Goal: Task Accomplishment & Management: Manage account settings

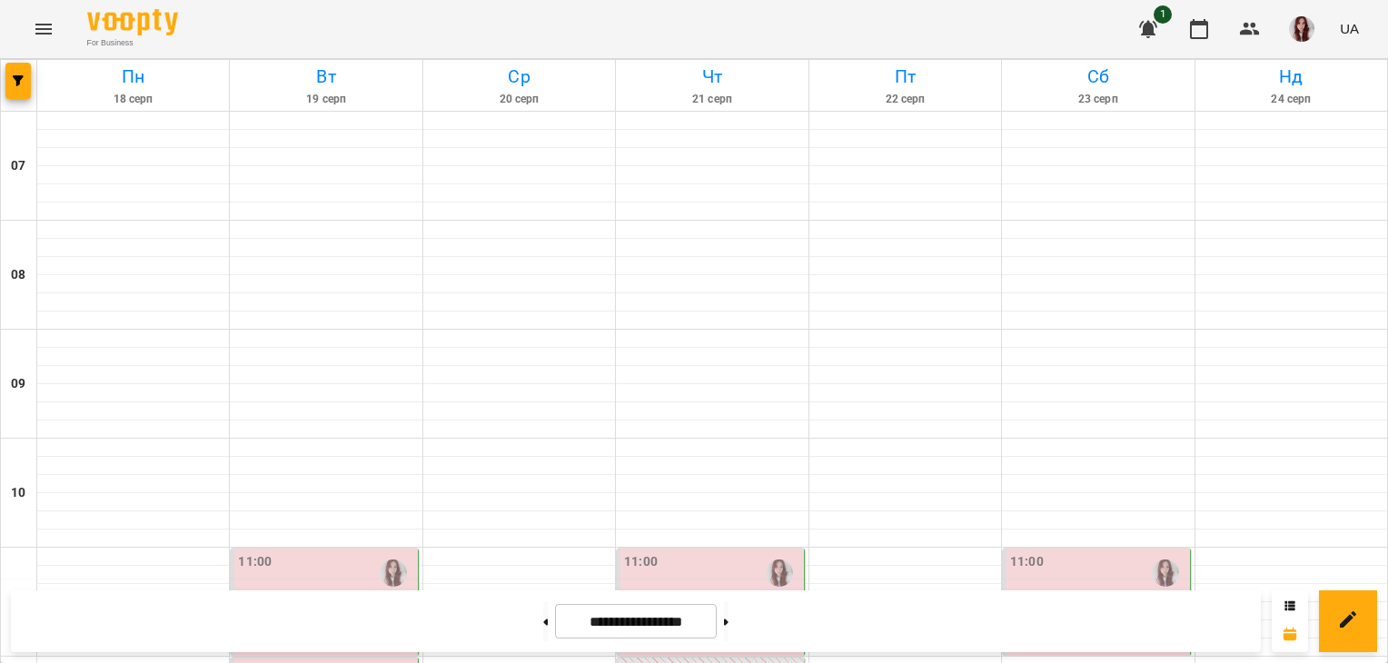
scroll to position [1233, 0]
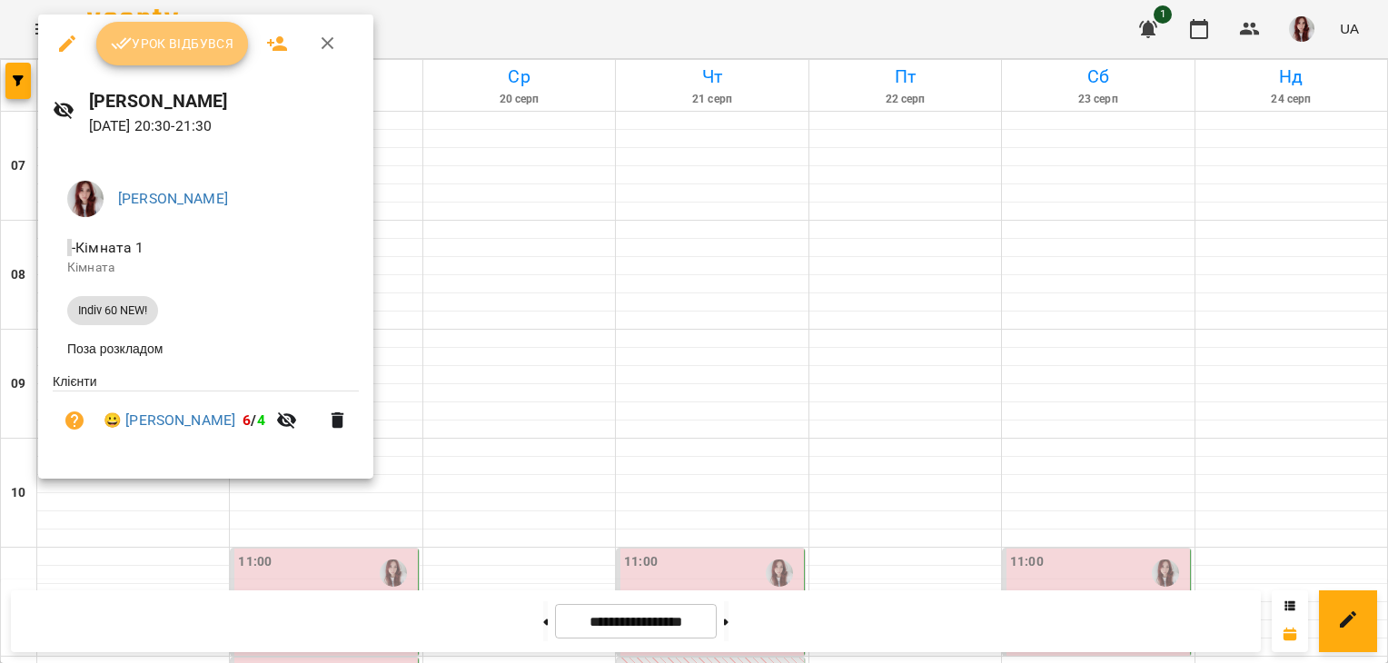
click at [196, 39] on span "Урок відбувся" at bounding box center [173, 44] width 124 height 22
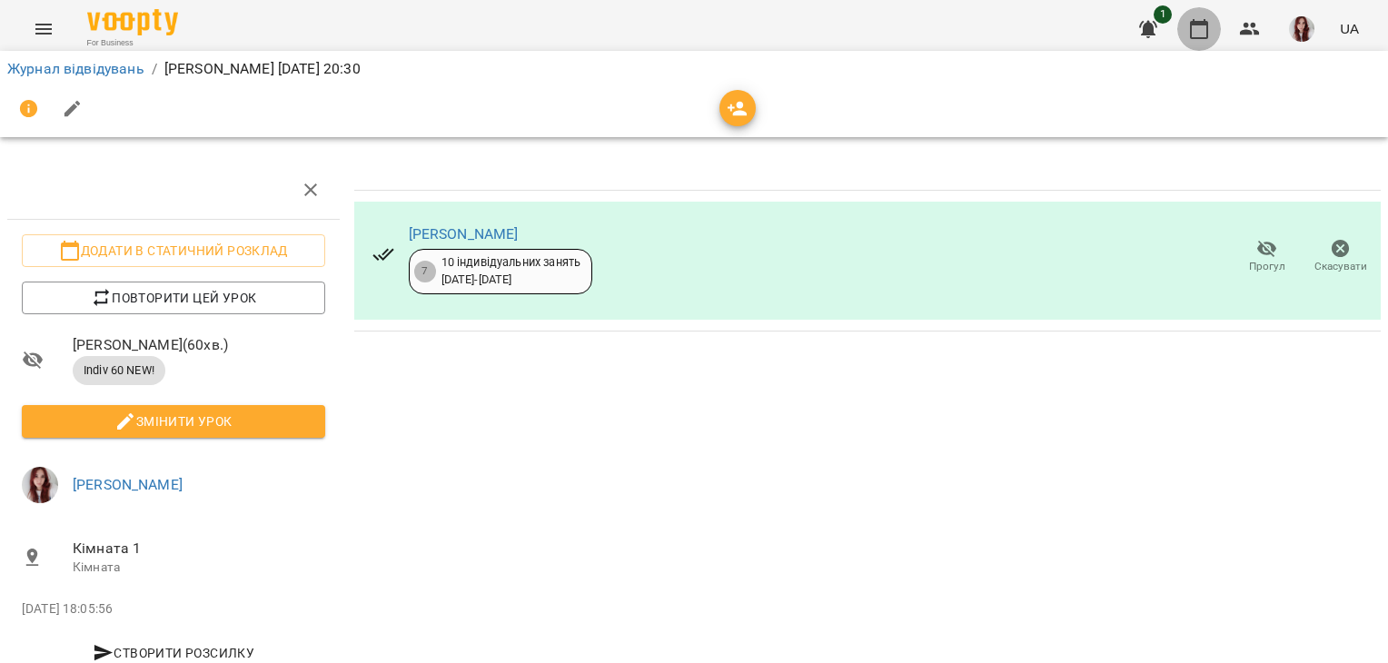
click at [1206, 37] on icon "button" at bounding box center [1199, 29] width 18 height 20
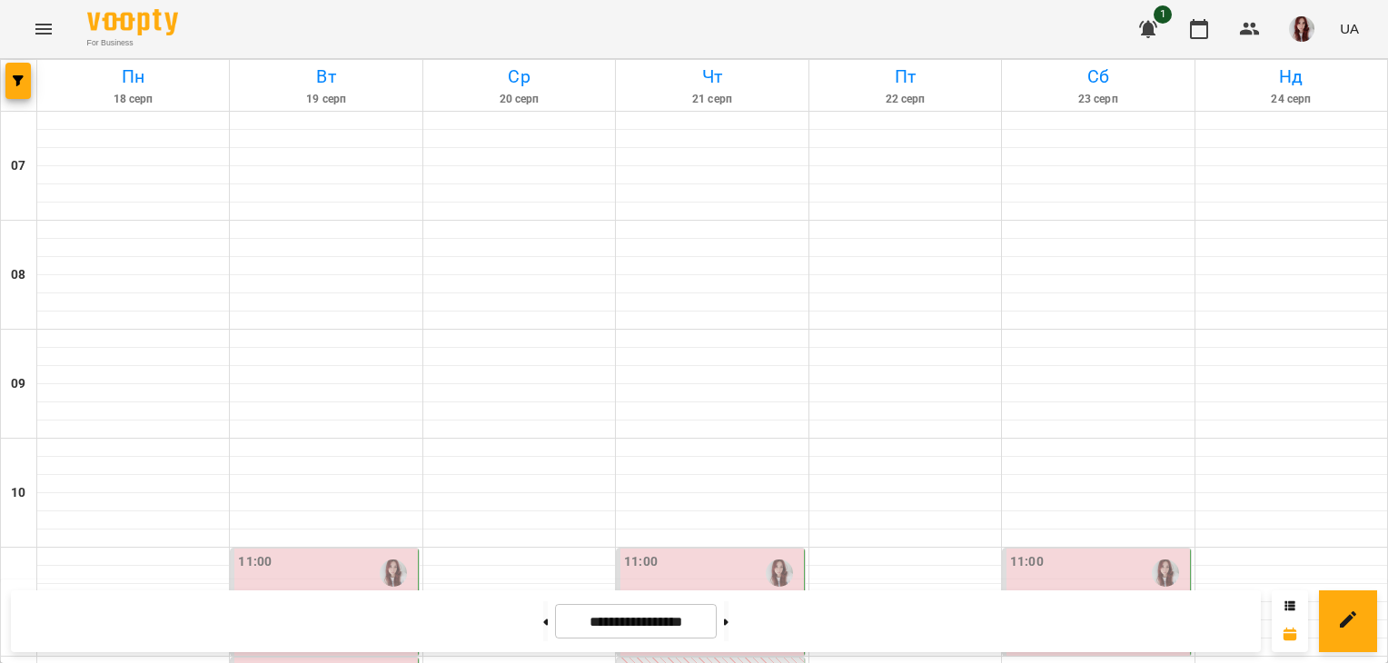
scroll to position [1078, 0]
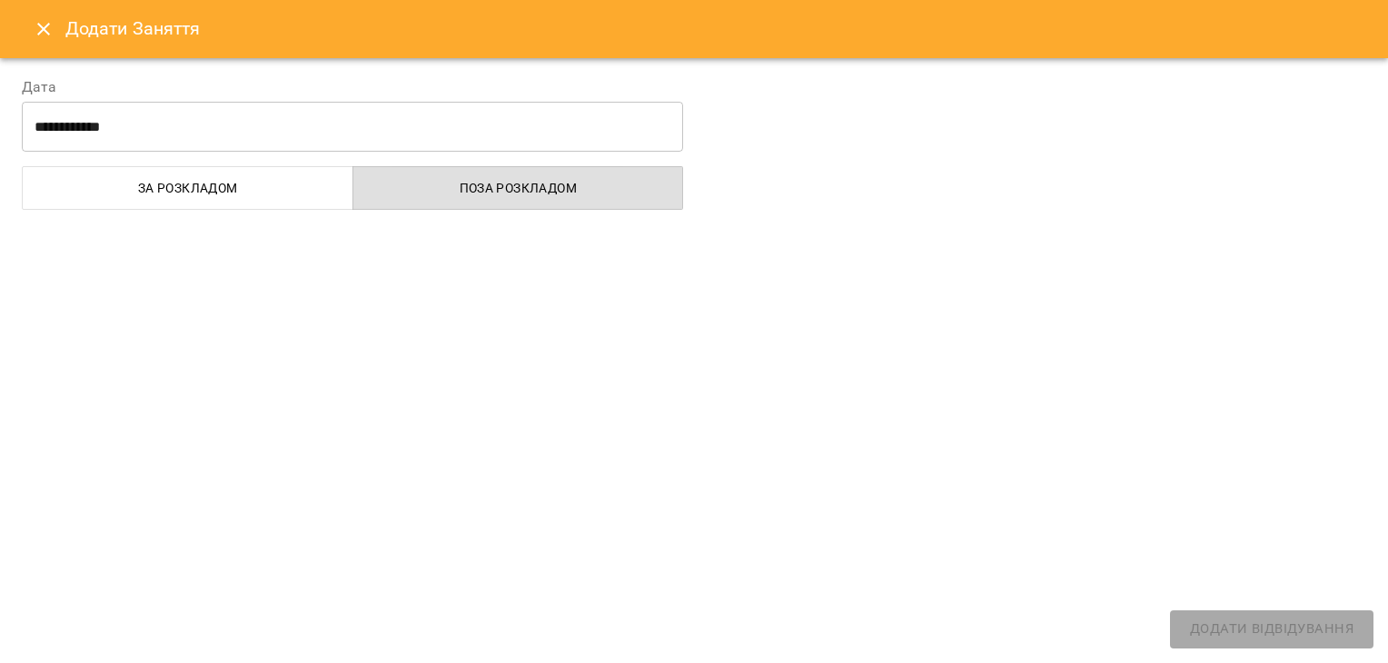
select select "**********"
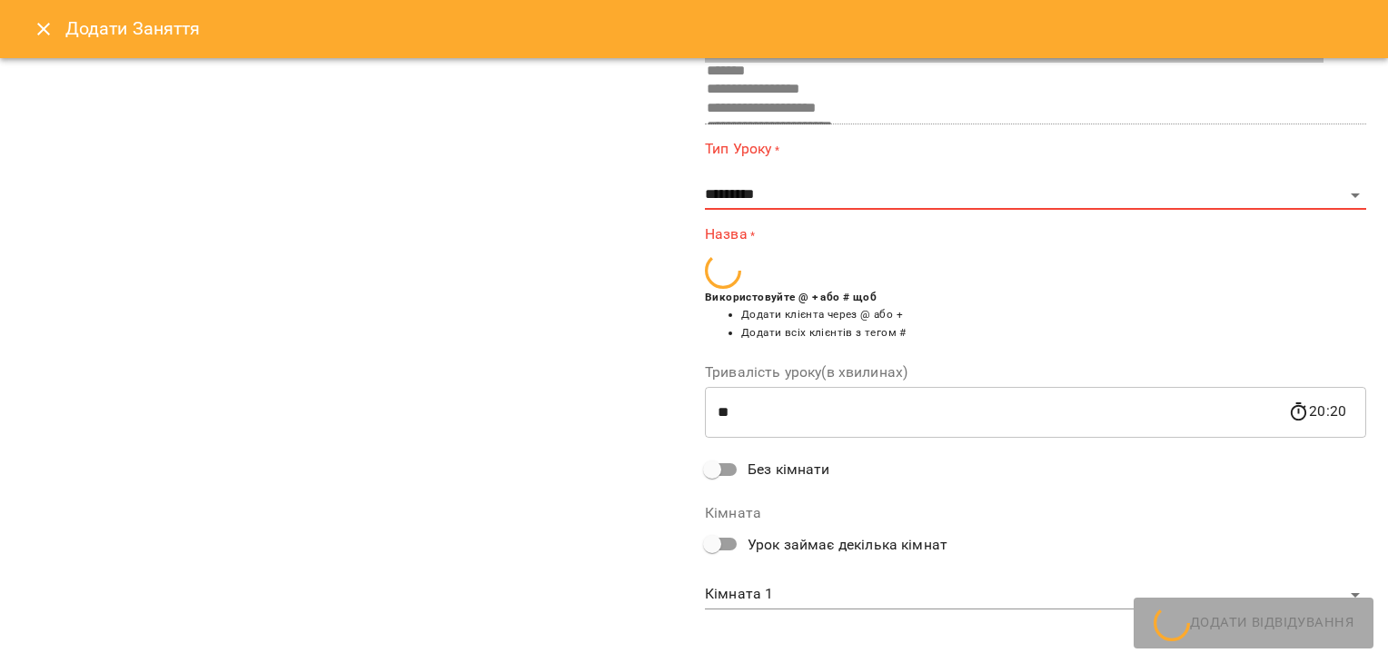
scroll to position [305, 0]
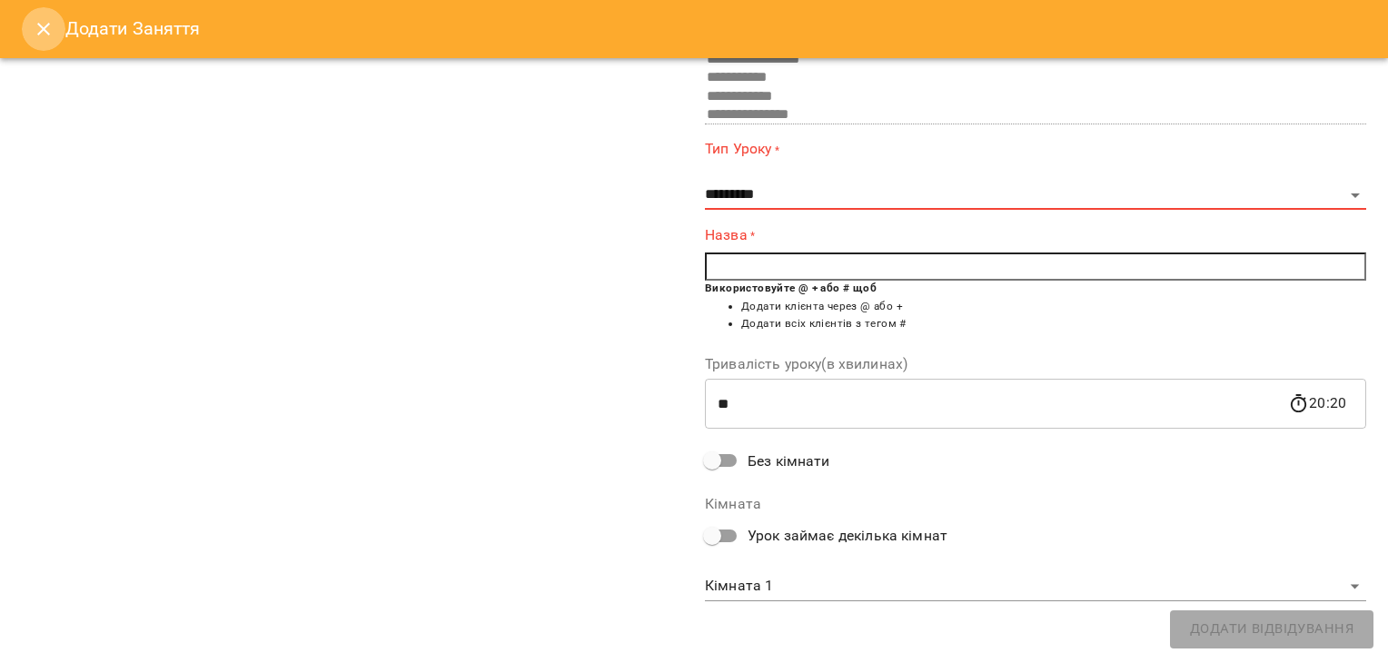
click at [33, 28] on icon "Close" at bounding box center [44, 29] width 22 height 22
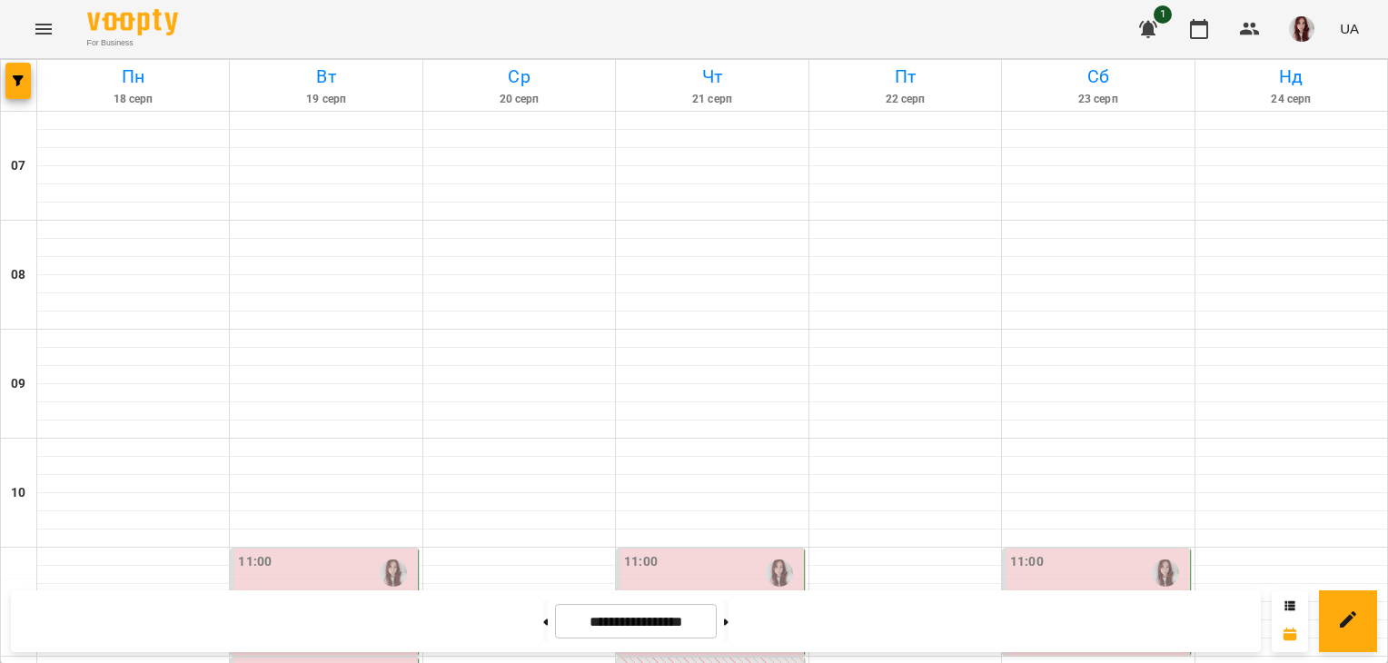
scroll to position [1164, 0]
